Goal: Task Accomplishment & Management: Manage account settings

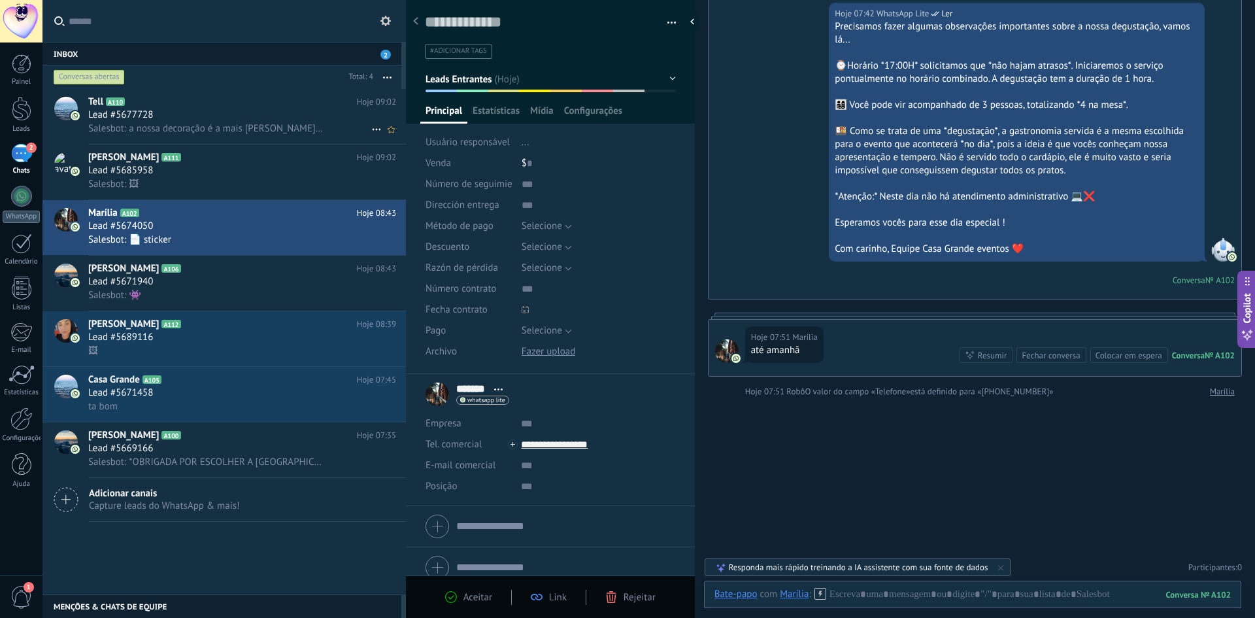
click at [154, 121] on h3 "Lead #5677728" at bounding box center [123, 115] width 71 height 13
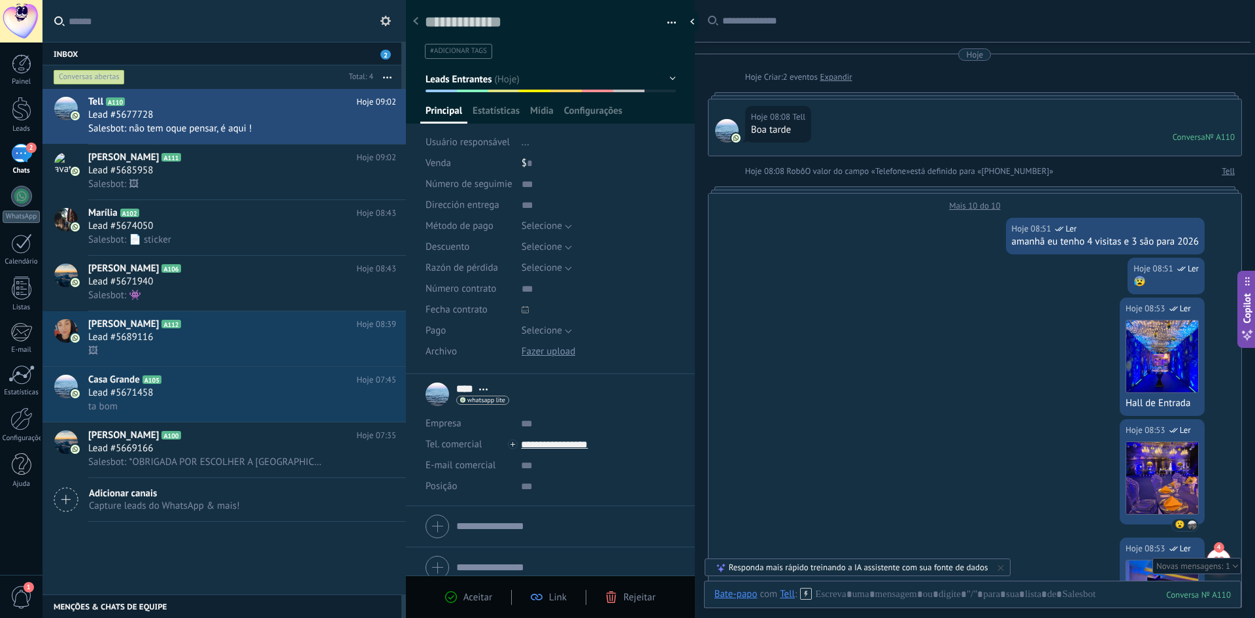
click at [966, 201] on div "Mais 10 do 10" at bounding box center [975, 202] width 533 height 18
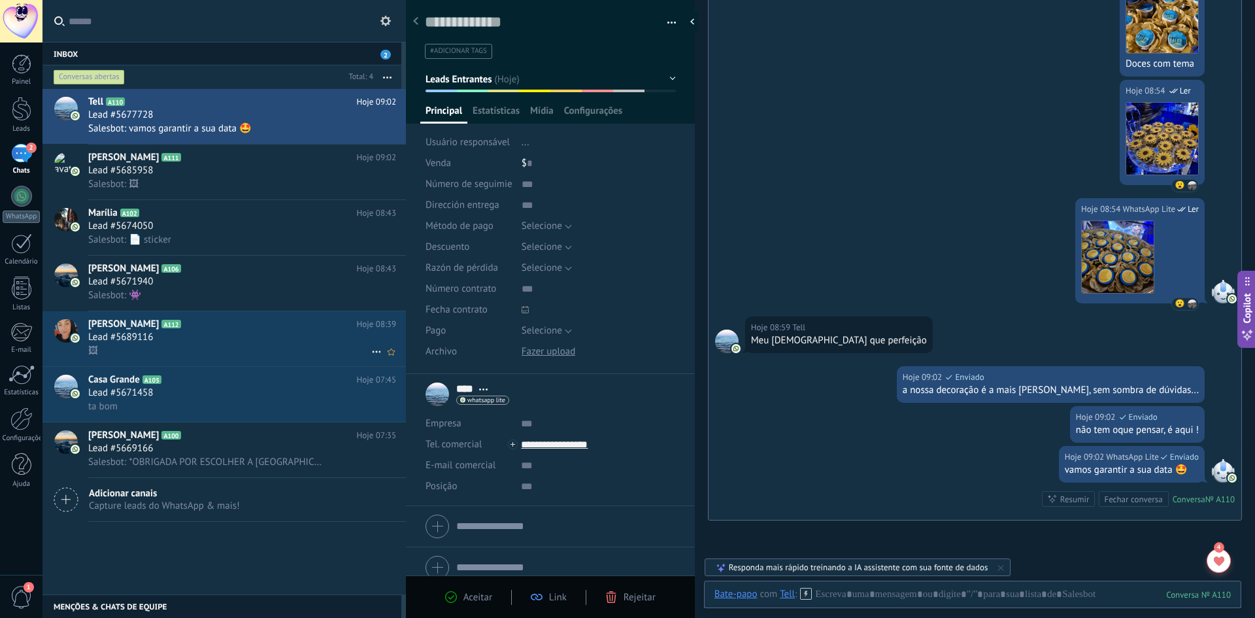
scroll to position [1354, 0]
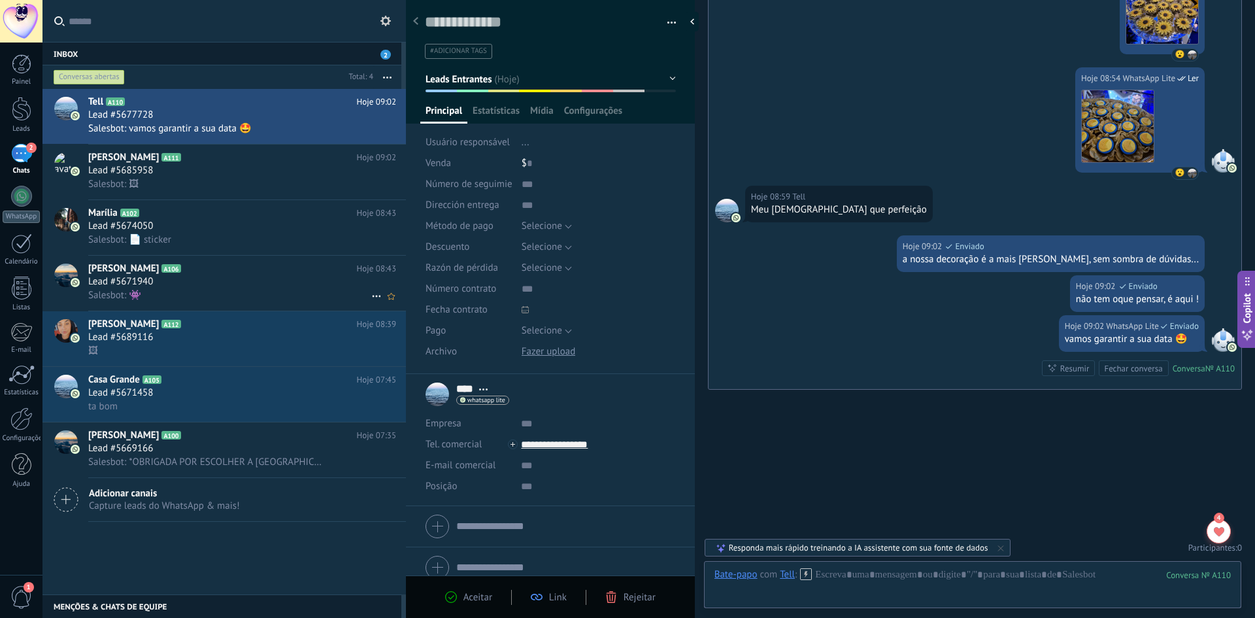
click at [172, 277] on div "Lead #5671940" at bounding box center [242, 281] width 308 height 13
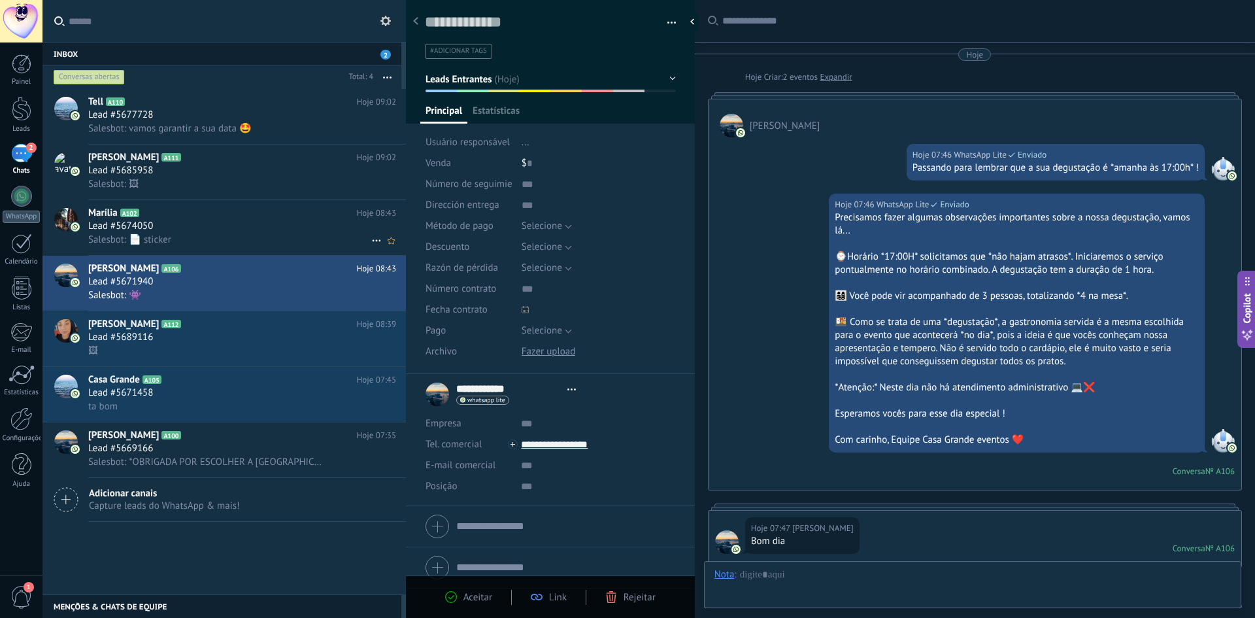
scroll to position [404, 0]
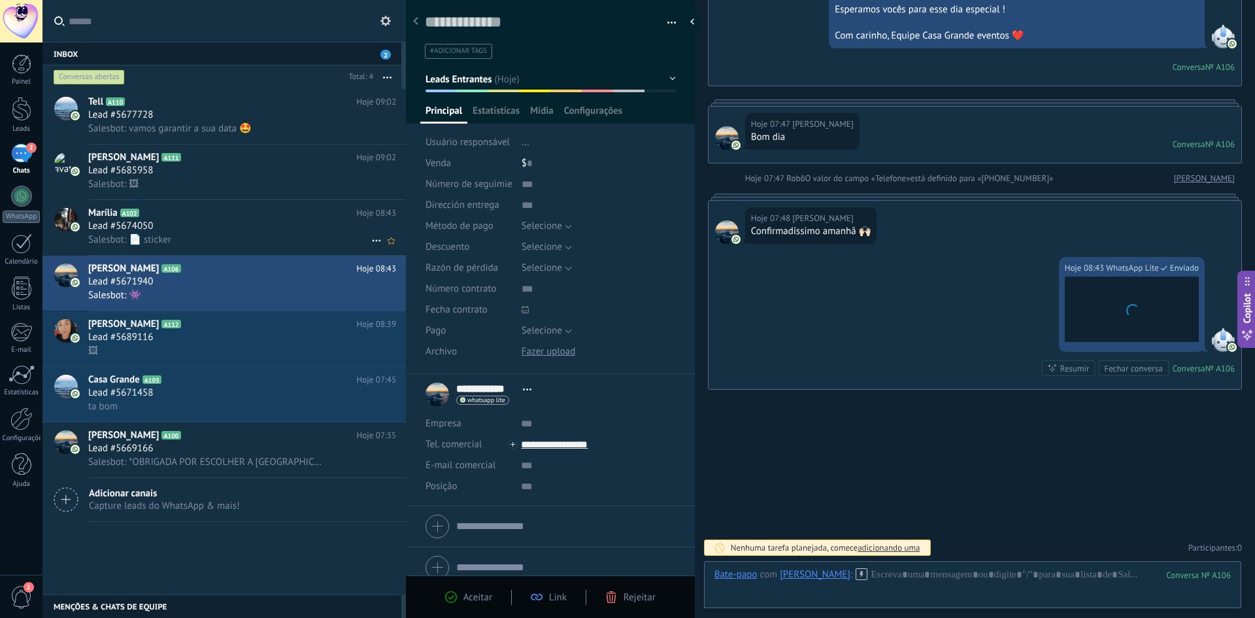
click at [175, 227] on div "Lead #5674050" at bounding box center [242, 226] width 308 height 13
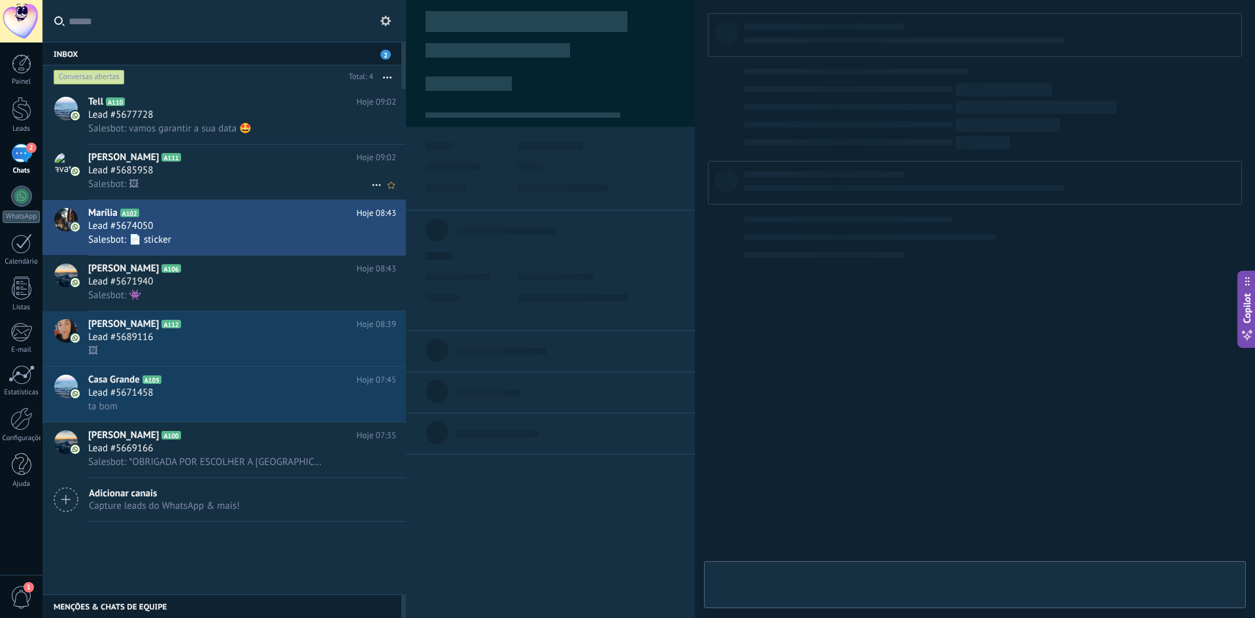
click at [171, 173] on div "Lead #5685958" at bounding box center [242, 170] width 308 height 13
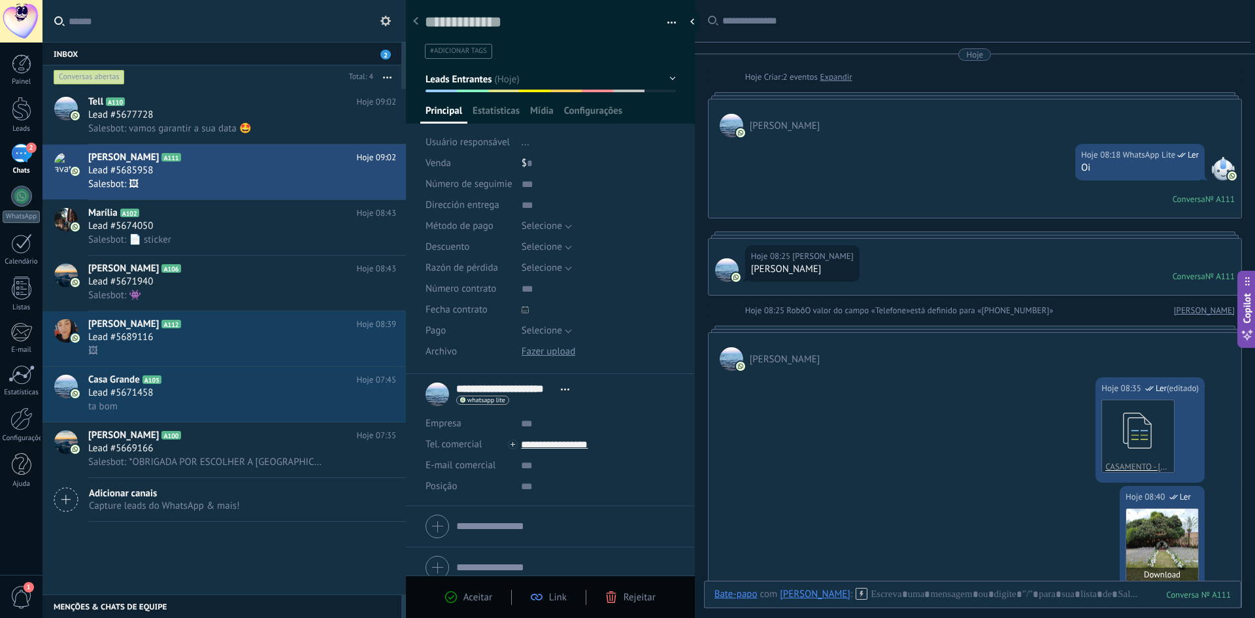
click at [1158, 538] on img at bounding box center [1162, 545] width 72 height 72
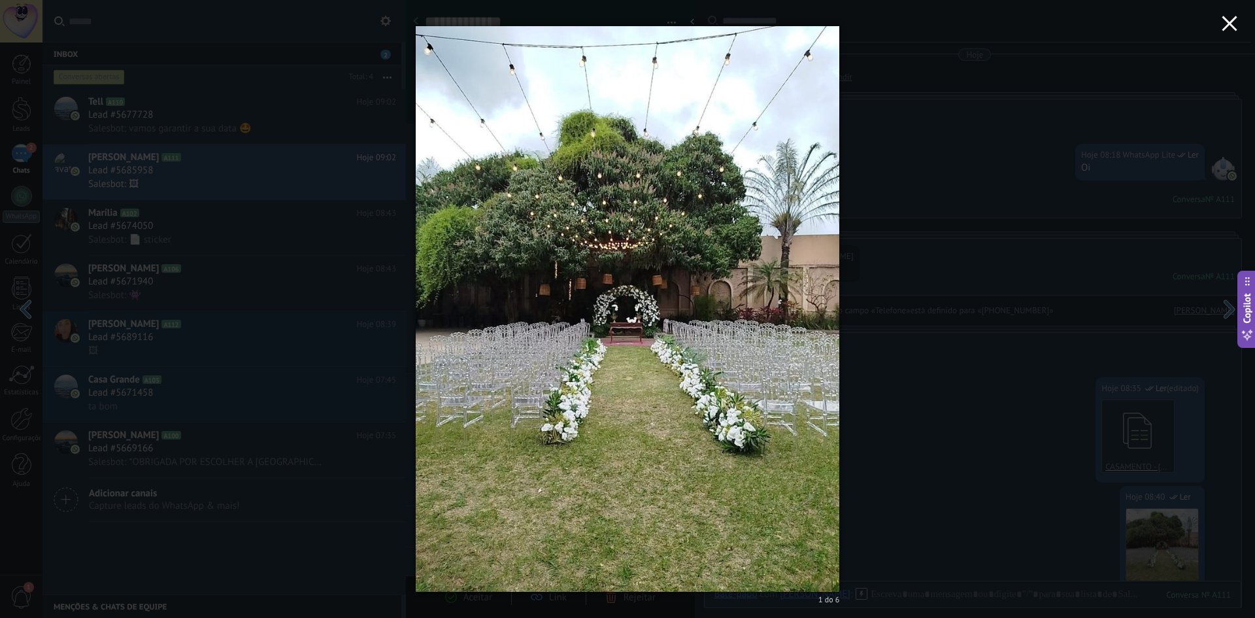
click at [1220, 27] on button "button" at bounding box center [1229, 25] width 51 height 51
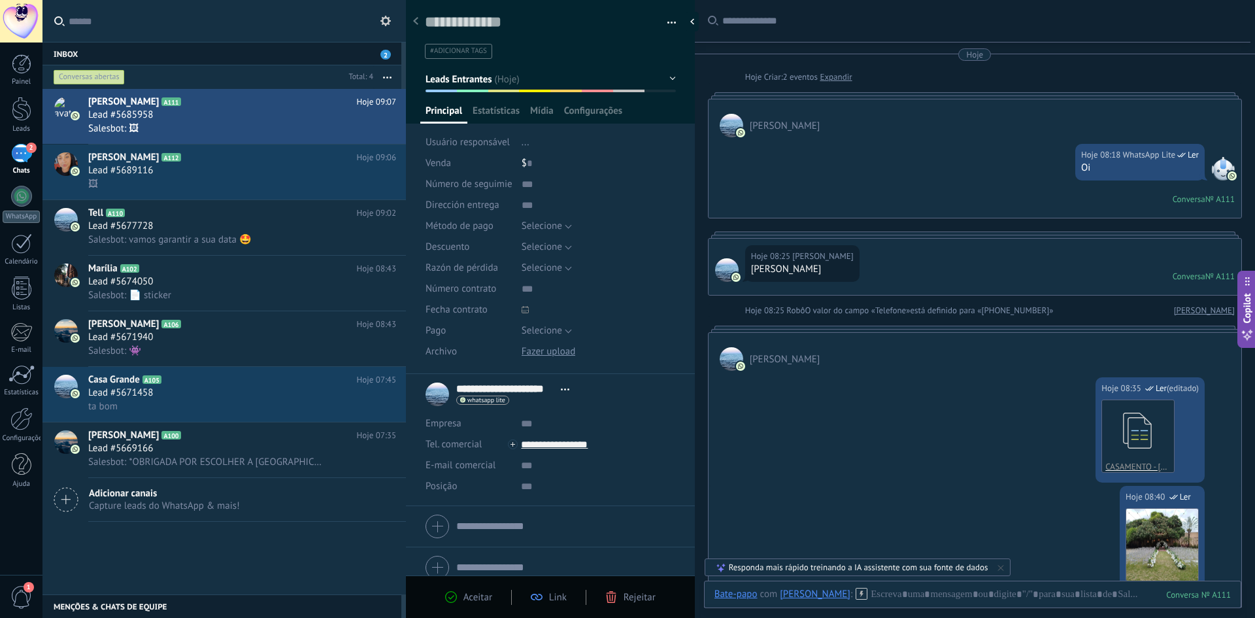
click at [969, 345] on div "[PERSON_NAME]" at bounding box center [975, 352] width 533 height 38
click at [960, 271] on div "Hoje 08:25 [PERSON_NAME] Conversa № A111 Conversa № A111" at bounding box center [975, 267] width 533 height 56
click at [947, 150] on div "Hoje 08:18 WhatsApp Lite Ler Oi Conversa № A111 Conversa № A111" at bounding box center [975, 177] width 533 height 80
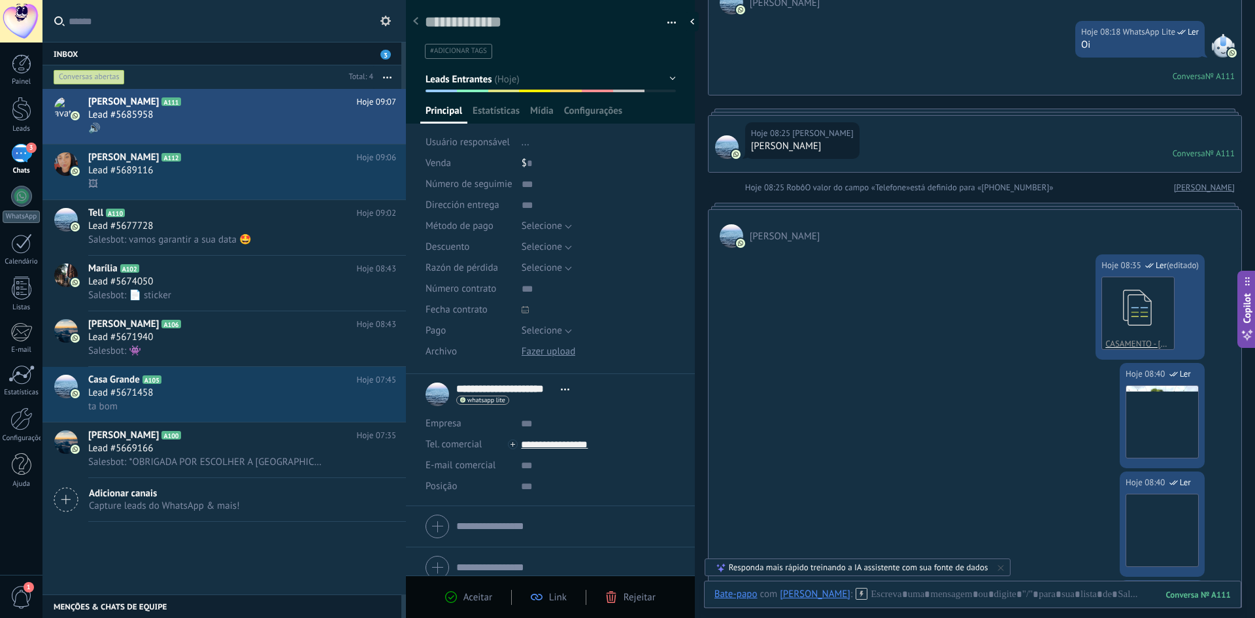
scroll to position [196, 0]
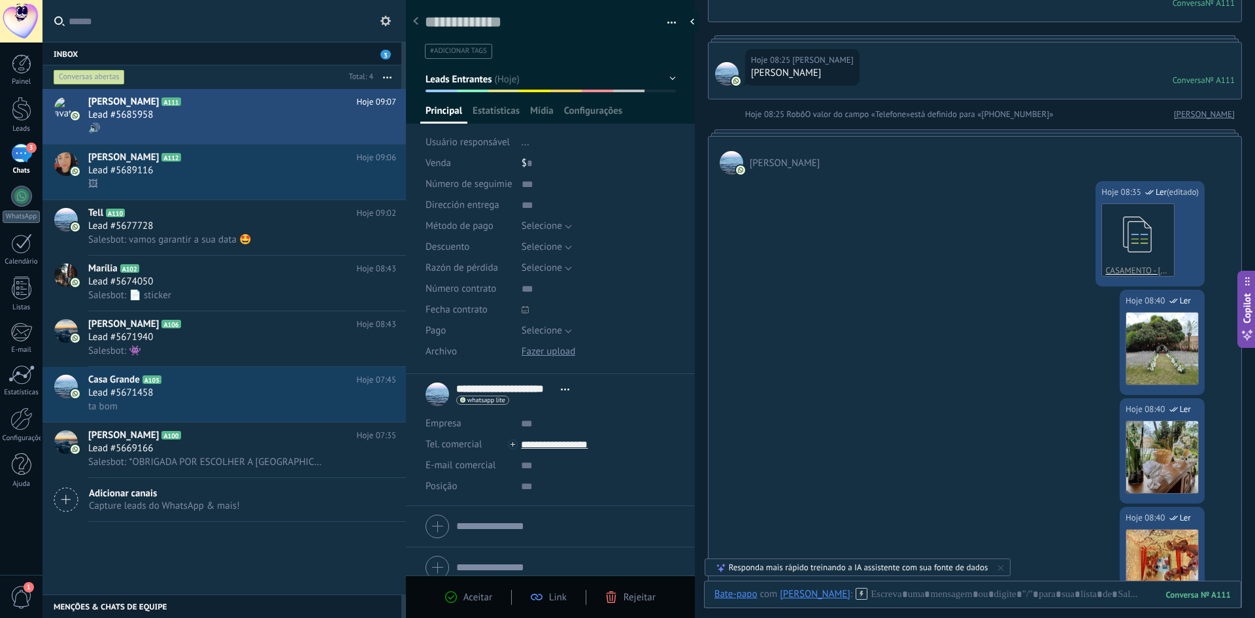
click at [1020, 176] on div "Hoje 08:35 WhatsApp [PERSON_NAME] (editado) editado hoje 08:35 CASAMENTO - [PER…" at bounding box center [975, 232] width 533 height 115
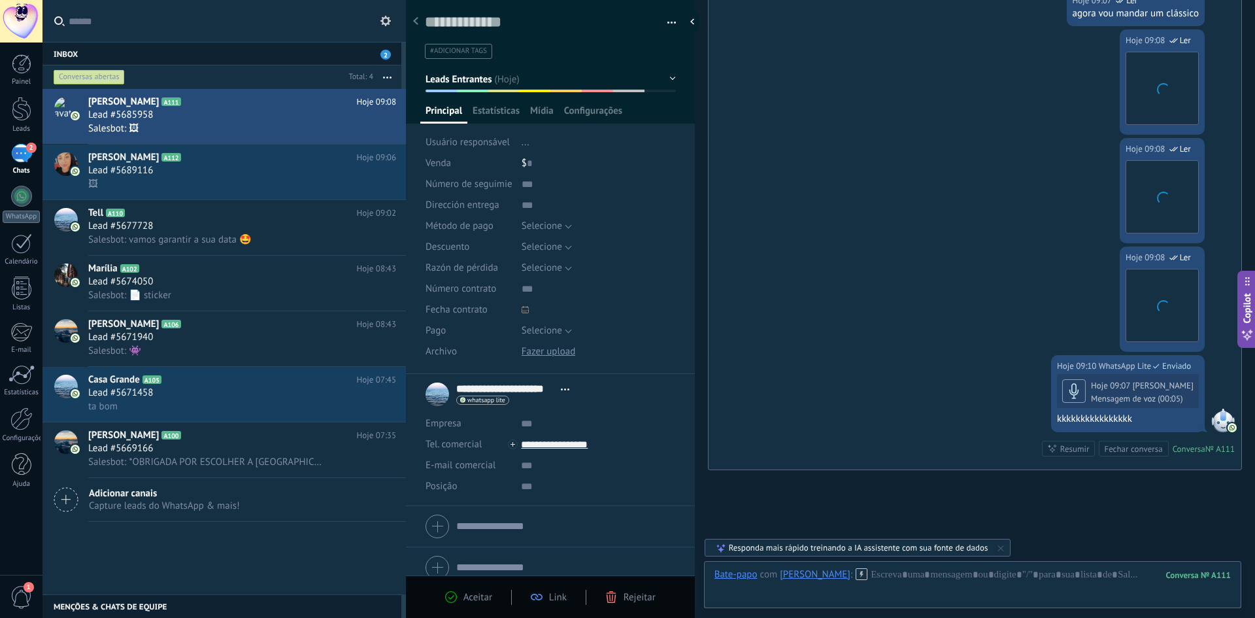
scroll to position [1868, 0]
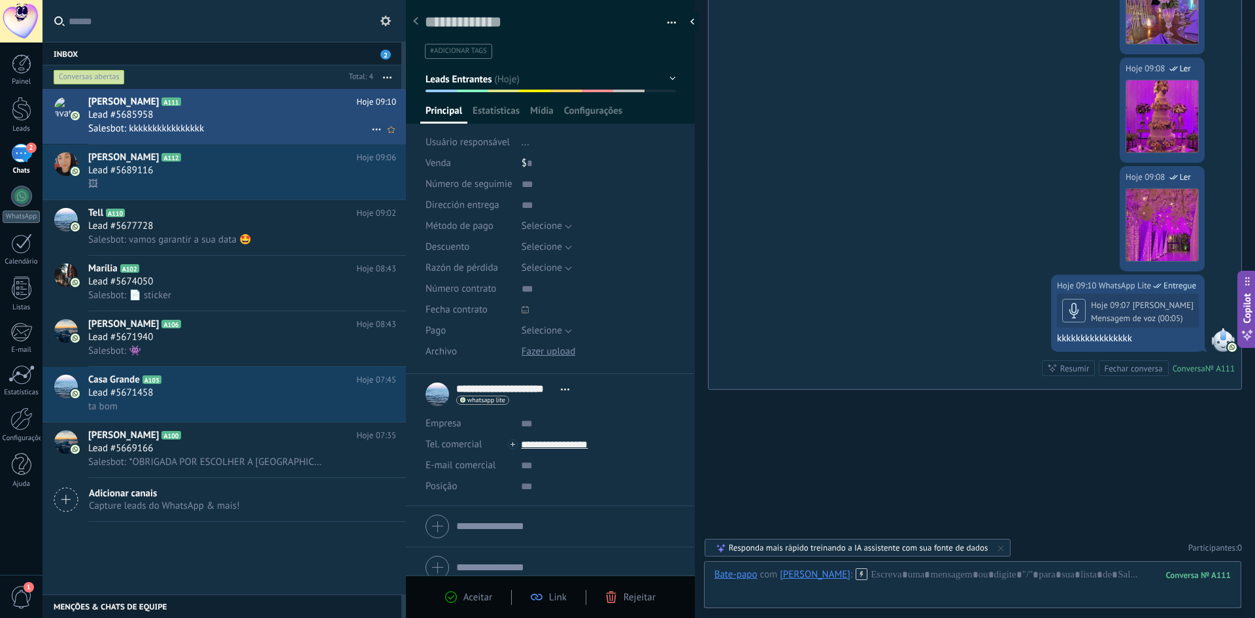
click at [217, 126] on div "Salesbot: kkkkkkkkkkkkkkkk" at bounding box center [242, 129] width 308 height 14
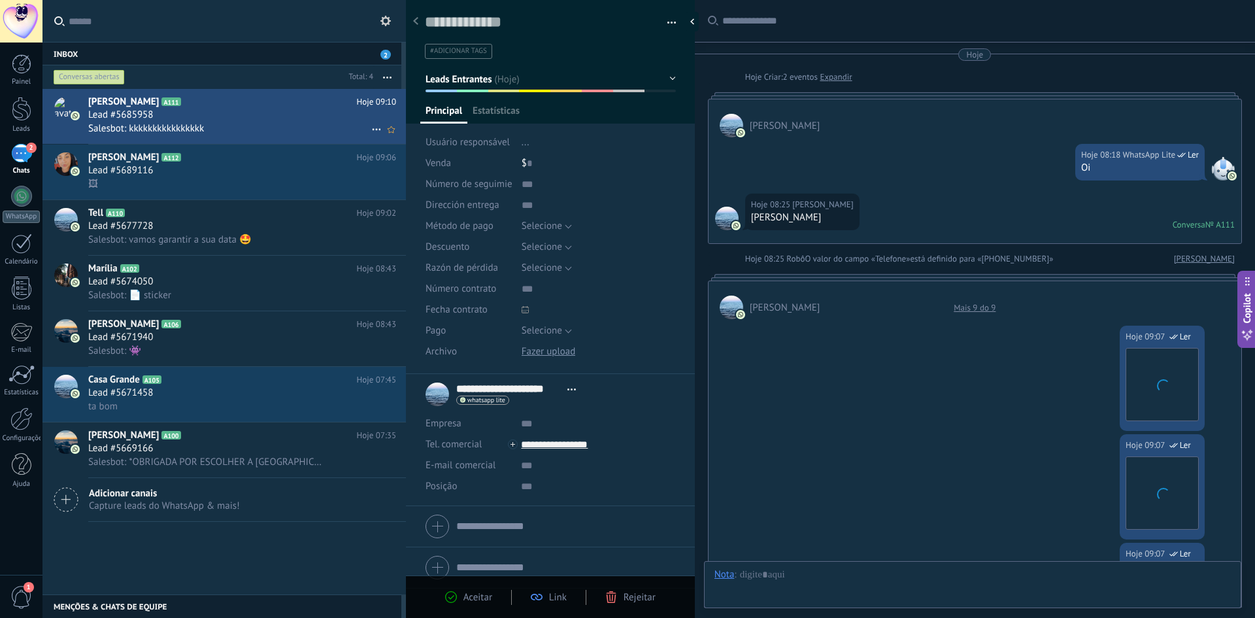
type textarea "**********"
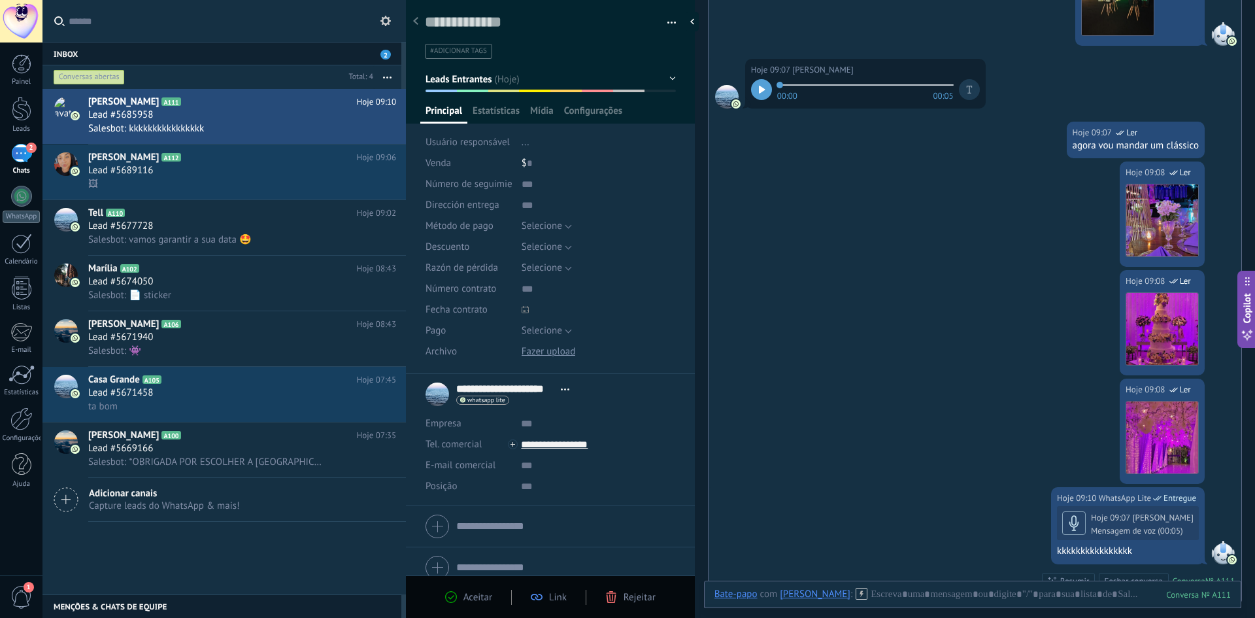
scroll to position [662, 0]
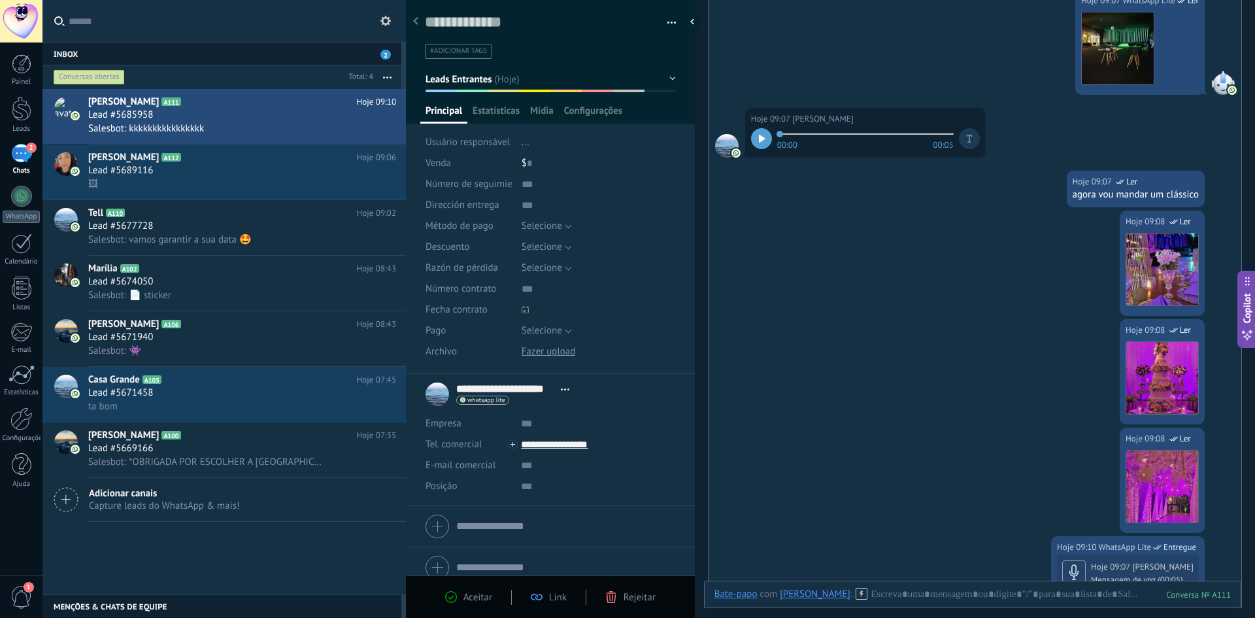
click at [769, 139] on div at bounding box center [761, 138] width 21 height 21
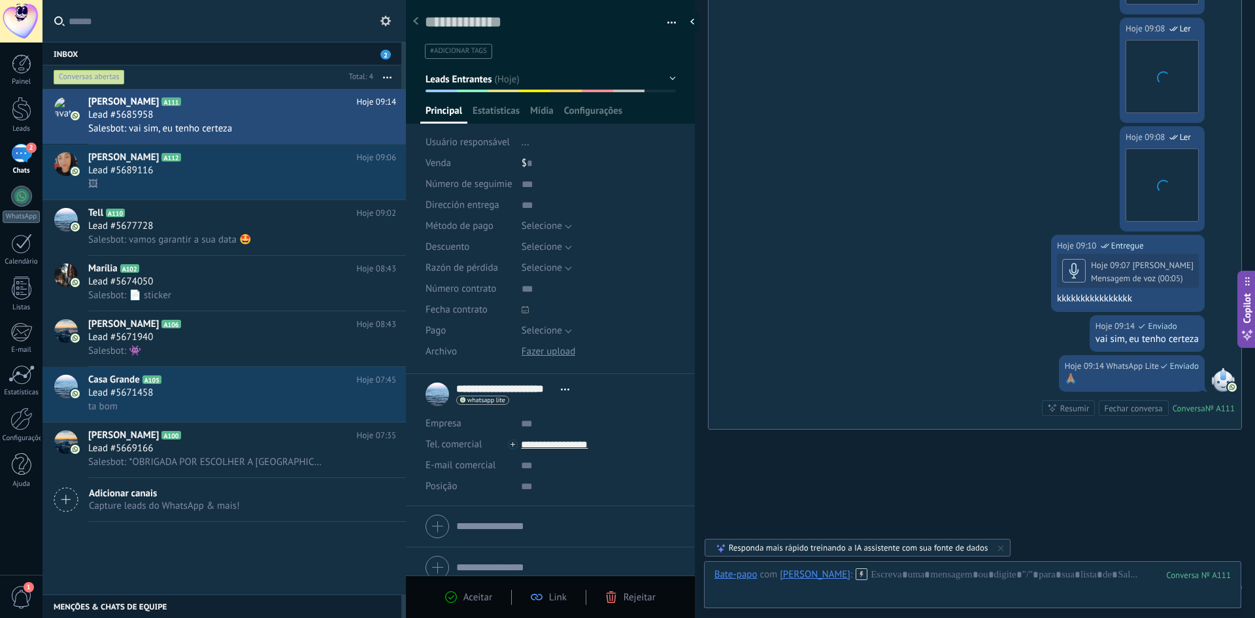
scroll to position [1003, 0]
